Goal: Information Seeking & Learning: Learn about a topic

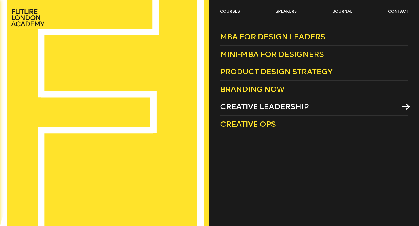
click at [240, 108] on span "Creative Leadership" at bounding box center [264, 106] width 89 height 9
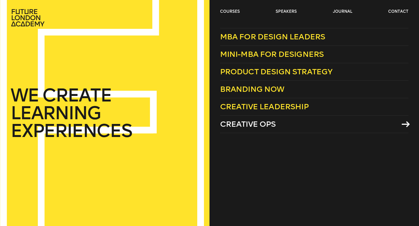
click at [251, 127] on span "Creative Ops" at bounding box center [248, 124] width 56 height 9
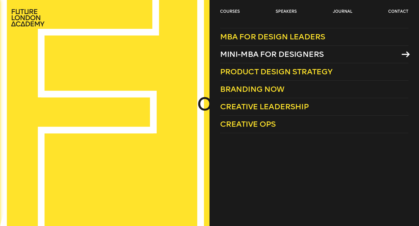
click at [249, 56] on span "Mini-MBA for Designers" at bounding box center [272, 54] width 104 height 9
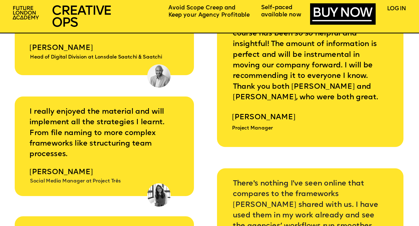
scroll to position [2228, 0]
